Goal: Find specific page/section: Find specific page/section

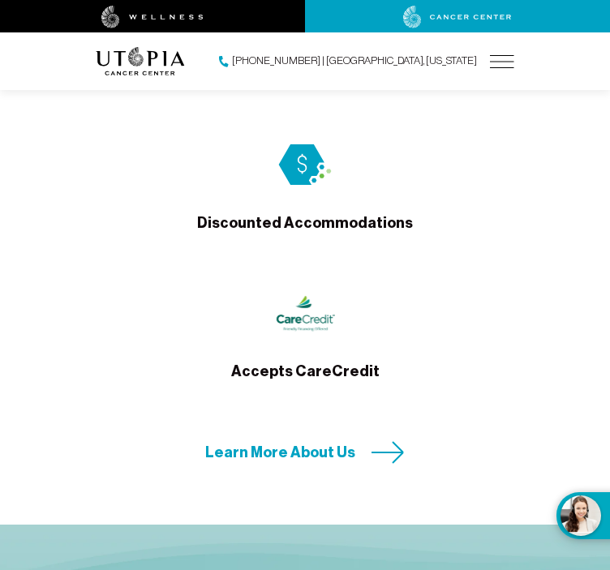
scroll to position [5924, 0]
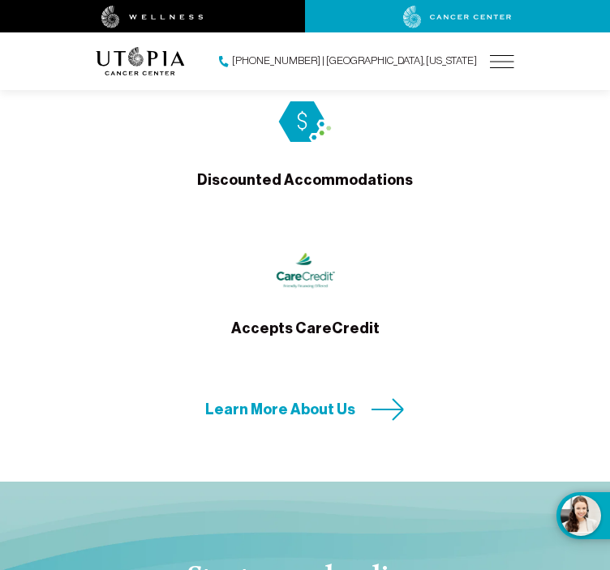
click at [499, 63] on img at bounding box center [502, 61] width 24 height 13
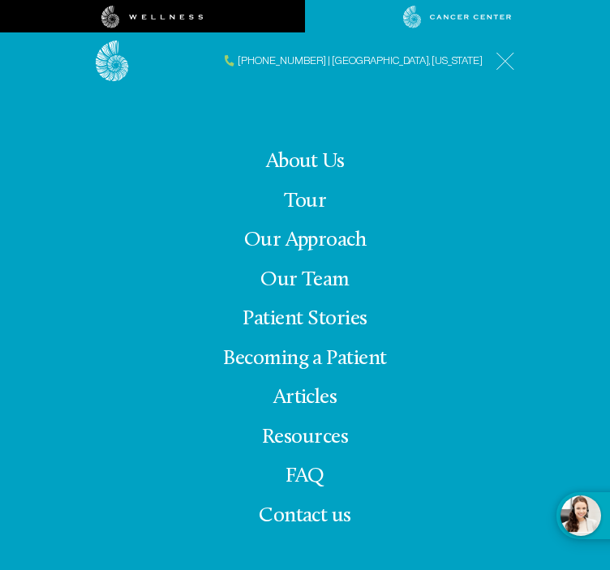
click at [326, 278] on link "Our Team" at bounding box center [304, 280] width 89 height 22
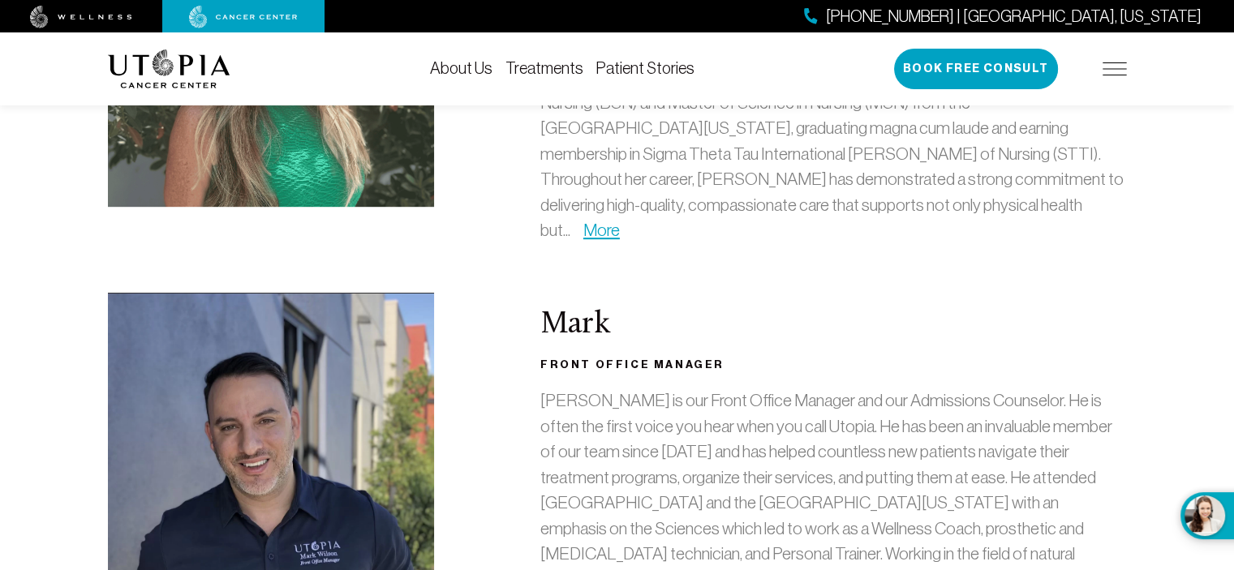
scroll to position [811, 0]
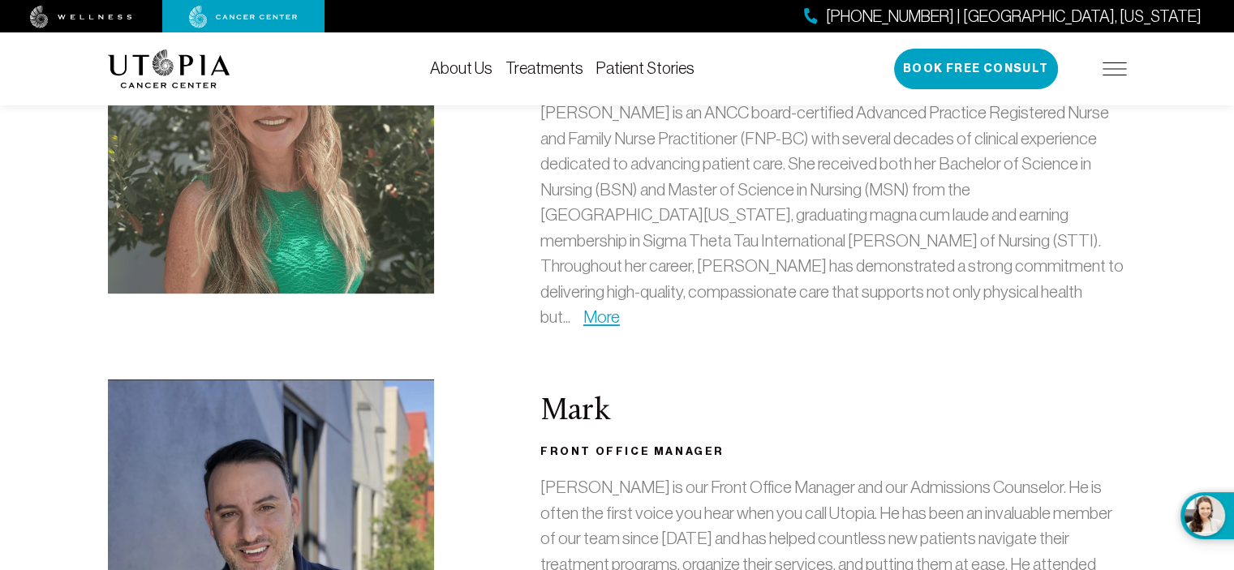
click at [609, 75] on img at bounding box center [1115, 68] width 24 height 13
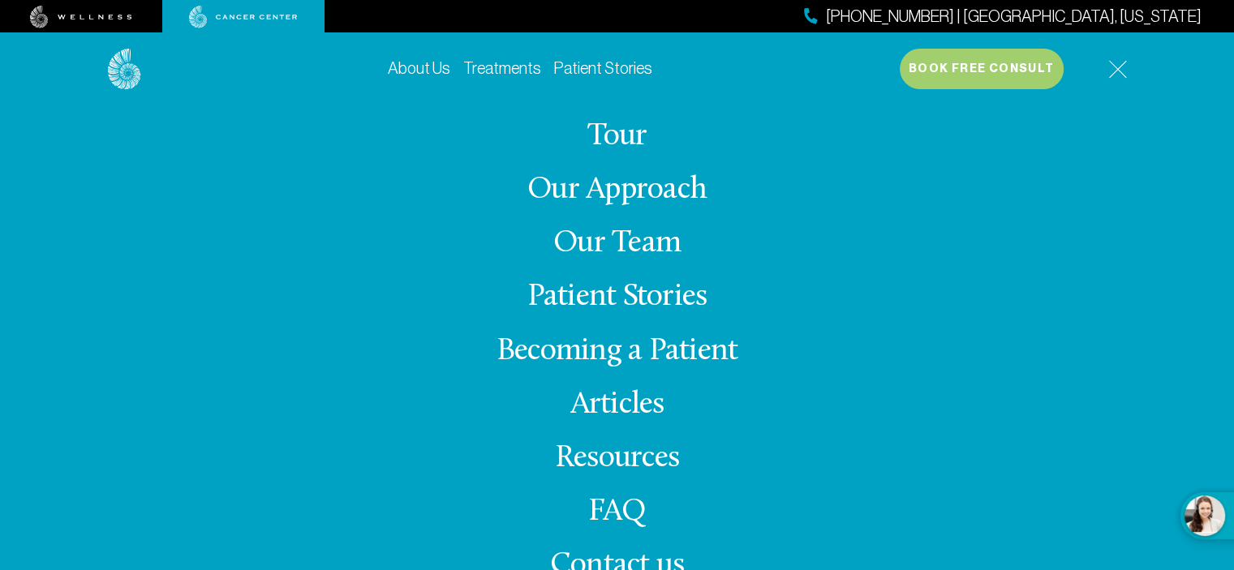
scroll to position [730, 0]
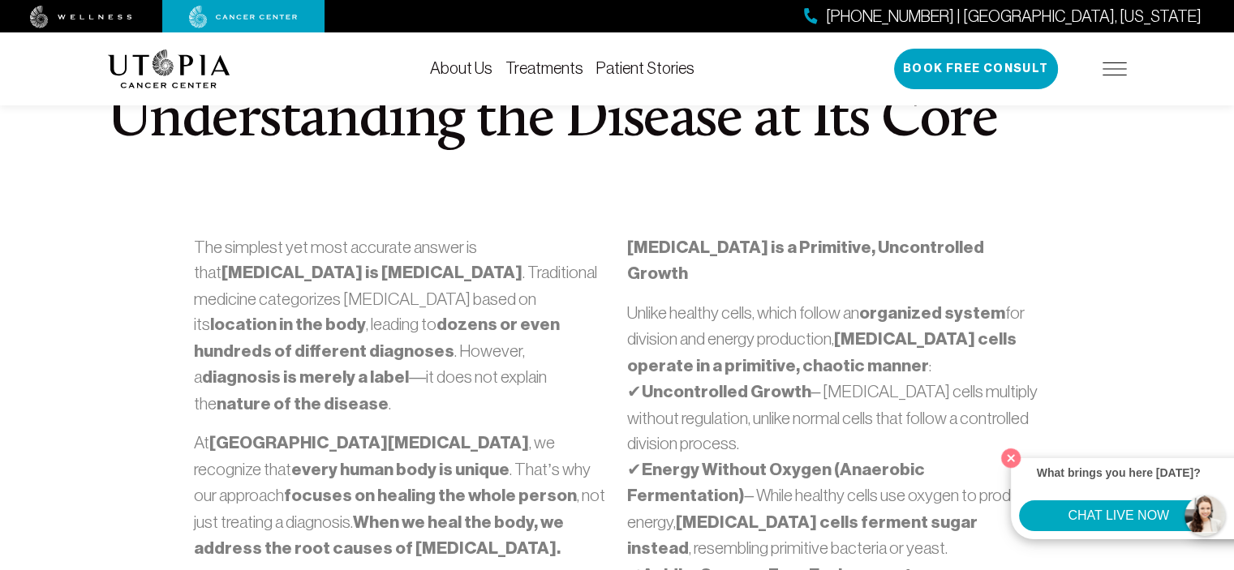
scroll to position [568, 0]
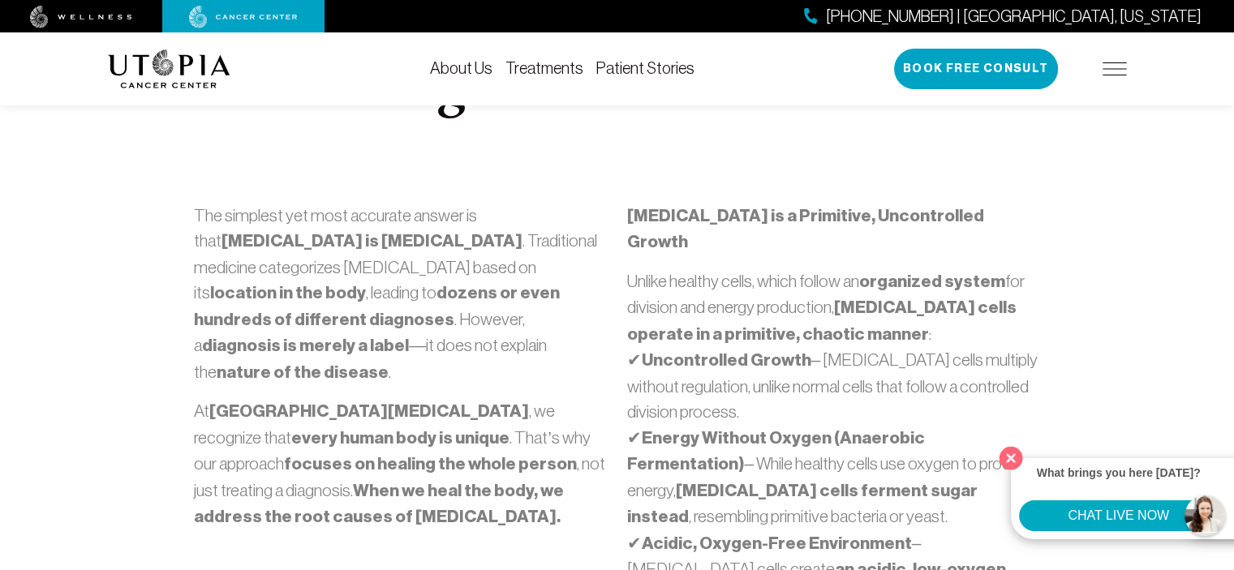
click at [609, 448] on button "Close" at bounding box center [1011, 457] width 33 height 33
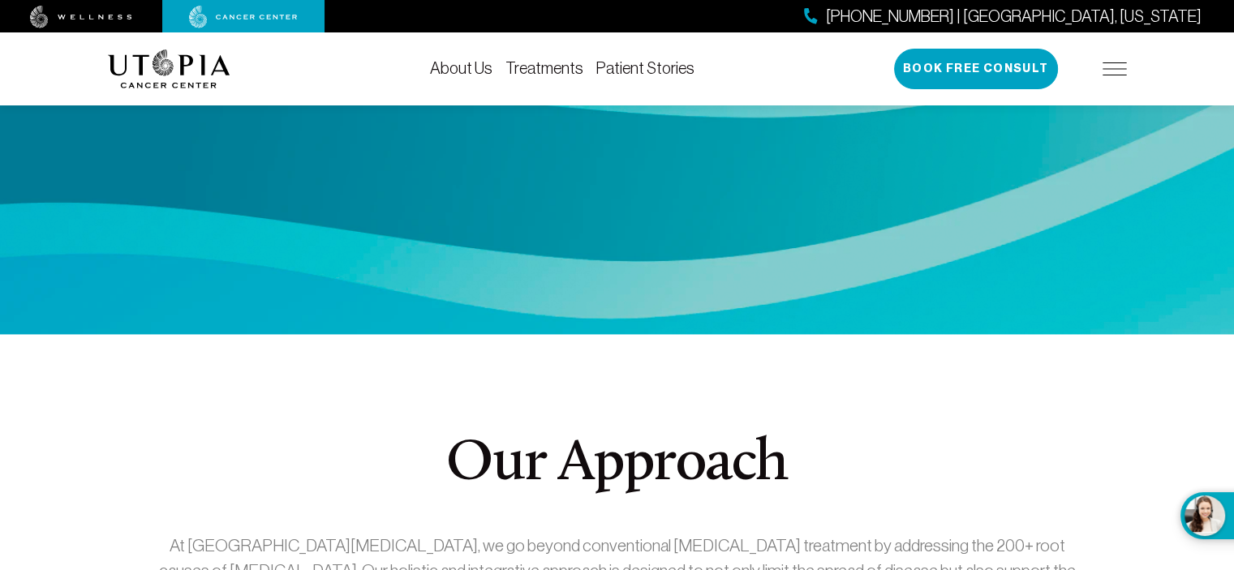
scroll to position [2191, 0]
